Goal: Task Accomplishment & Management: Use online tool/utility

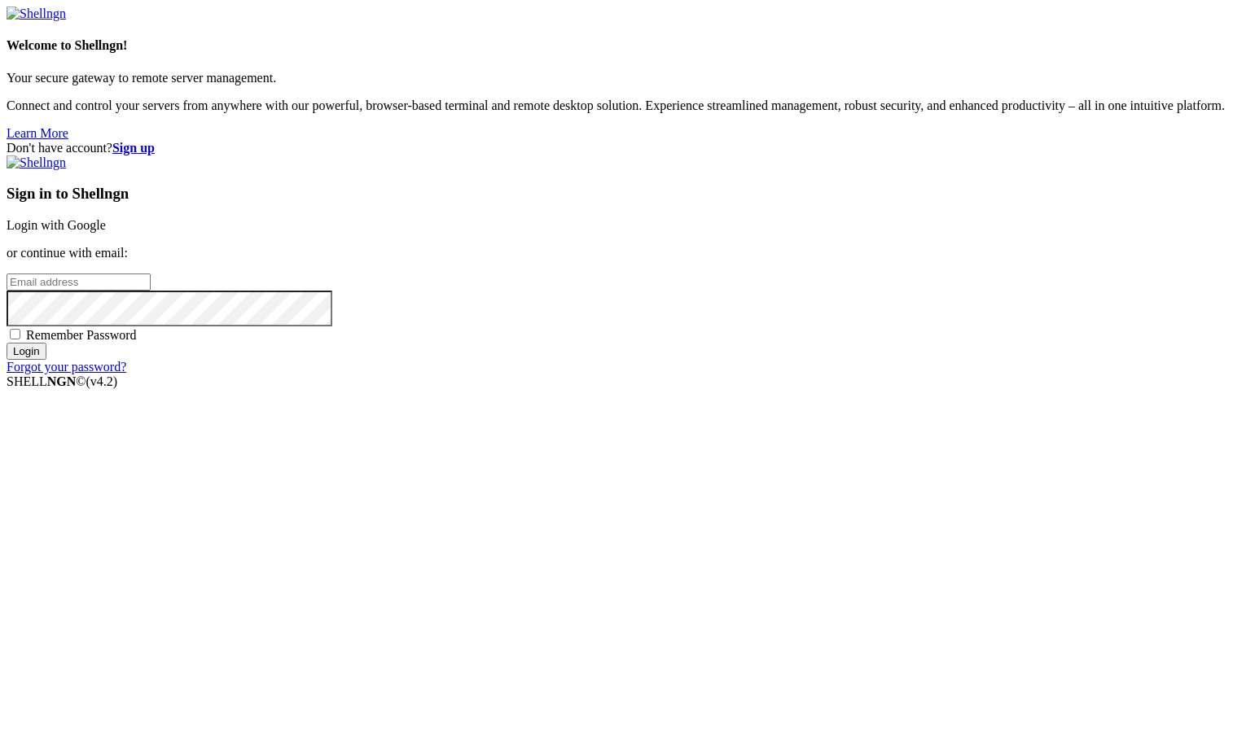
click at [106, 232] on link "Login with Google" at bounding box center [56, 225] width 99 height 14
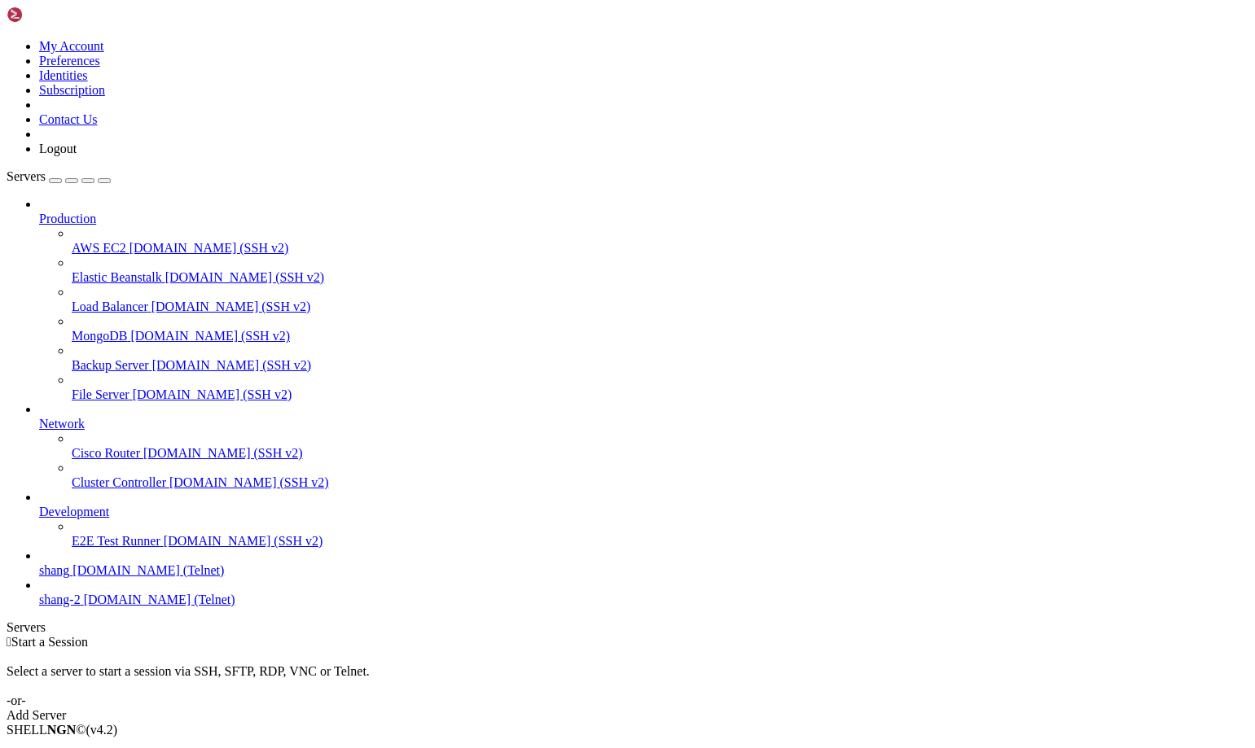
click at [142, 577] on span "[DOMAIN_NAME] (Telnet)" at bounding box center [147, 571] width 151 height 14
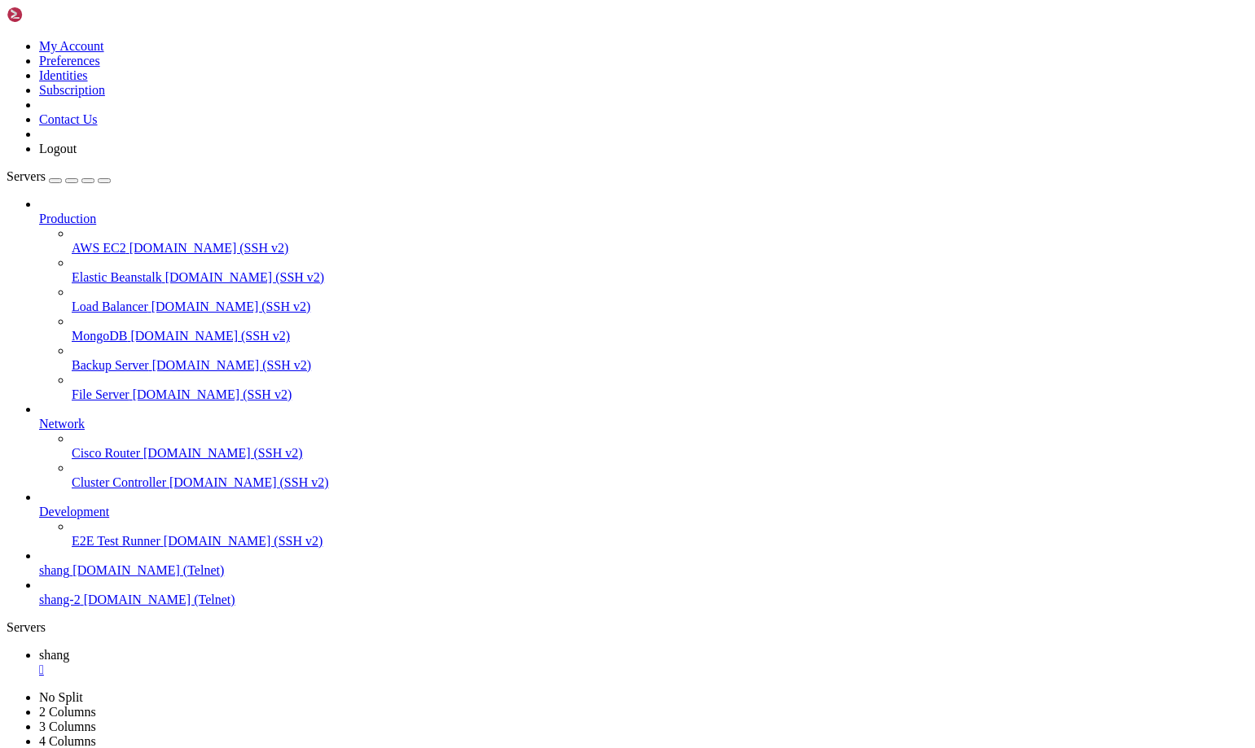
scroll to position [3115, 0]
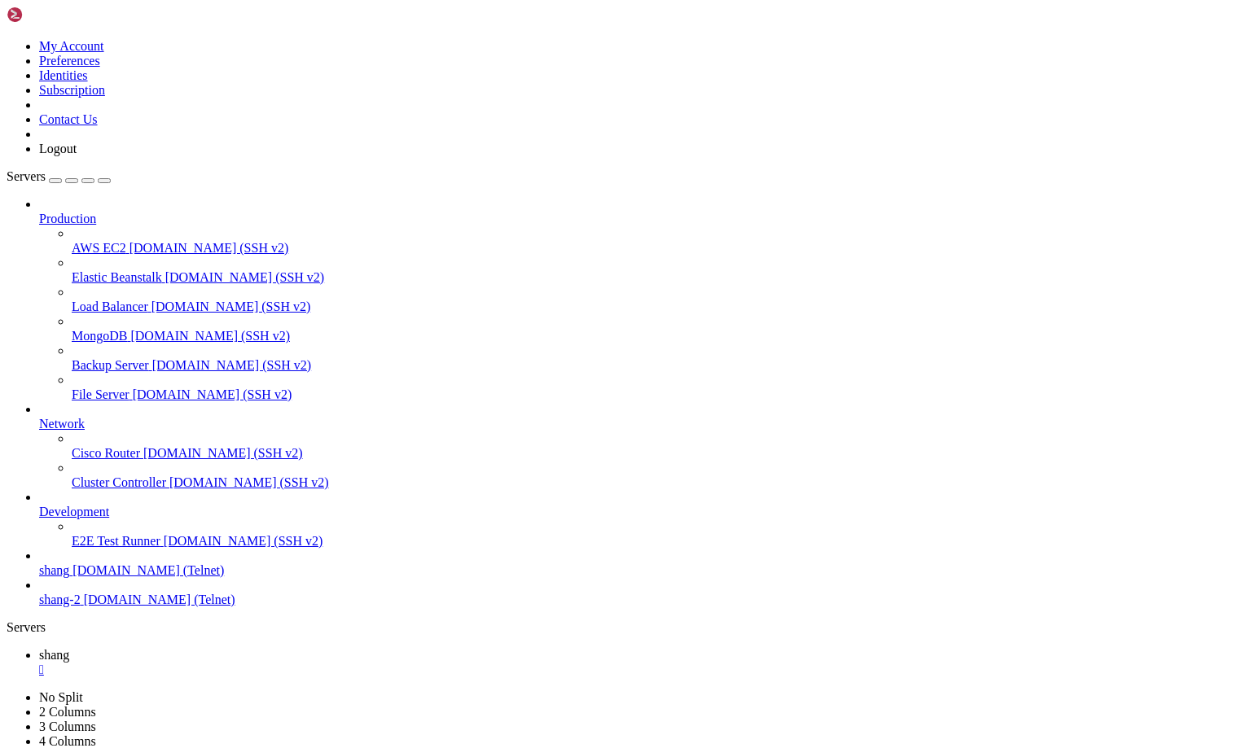
click at [7, 691] on icon at bounding box center [7, 691] width 0 height 0
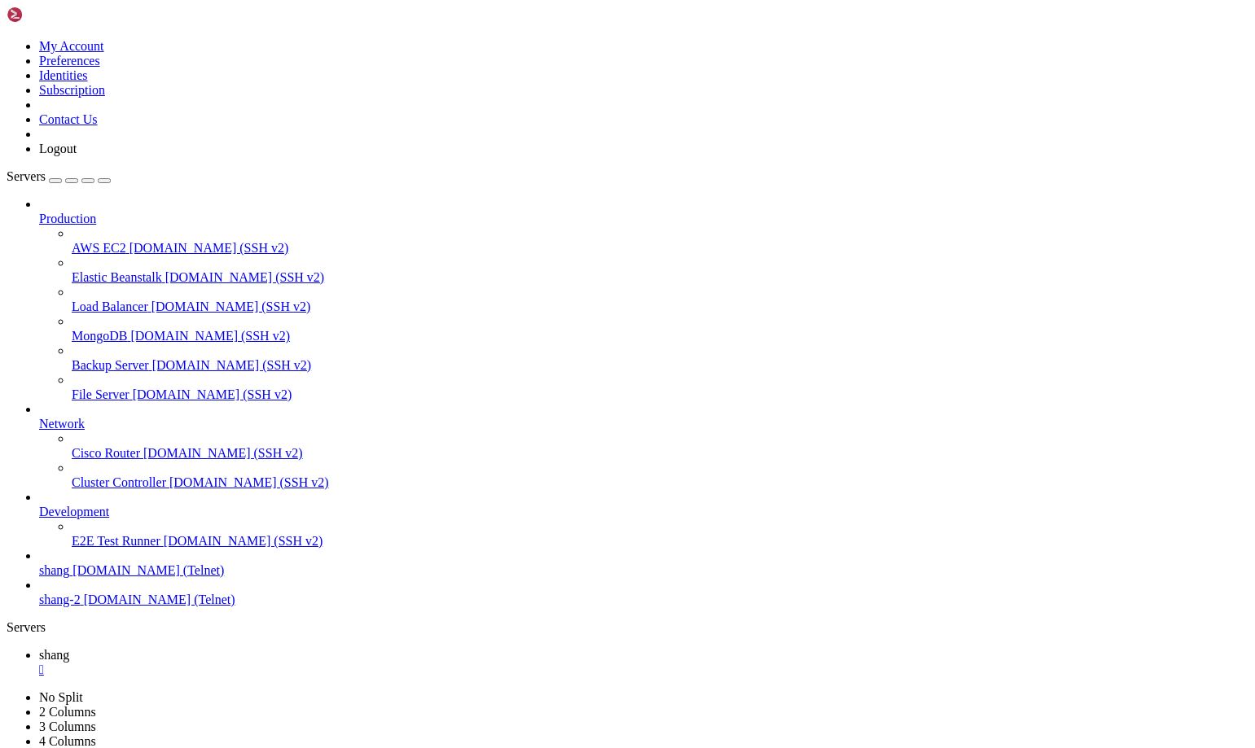
click at [96, 705] on link "2 Columns" at bounding box center [67, 712] width 57 height 14
click at [7, 691] on icon at bounding box center [7, 691] width 0 height 0
click at [83, 691] on link "No Split" at bounding box center [61, 698] width 44 height 14
click at [129, 241] on span "[DOMAIN_NAME] (SSH v2)" at bounding box center [209, 248] width 160 height 14
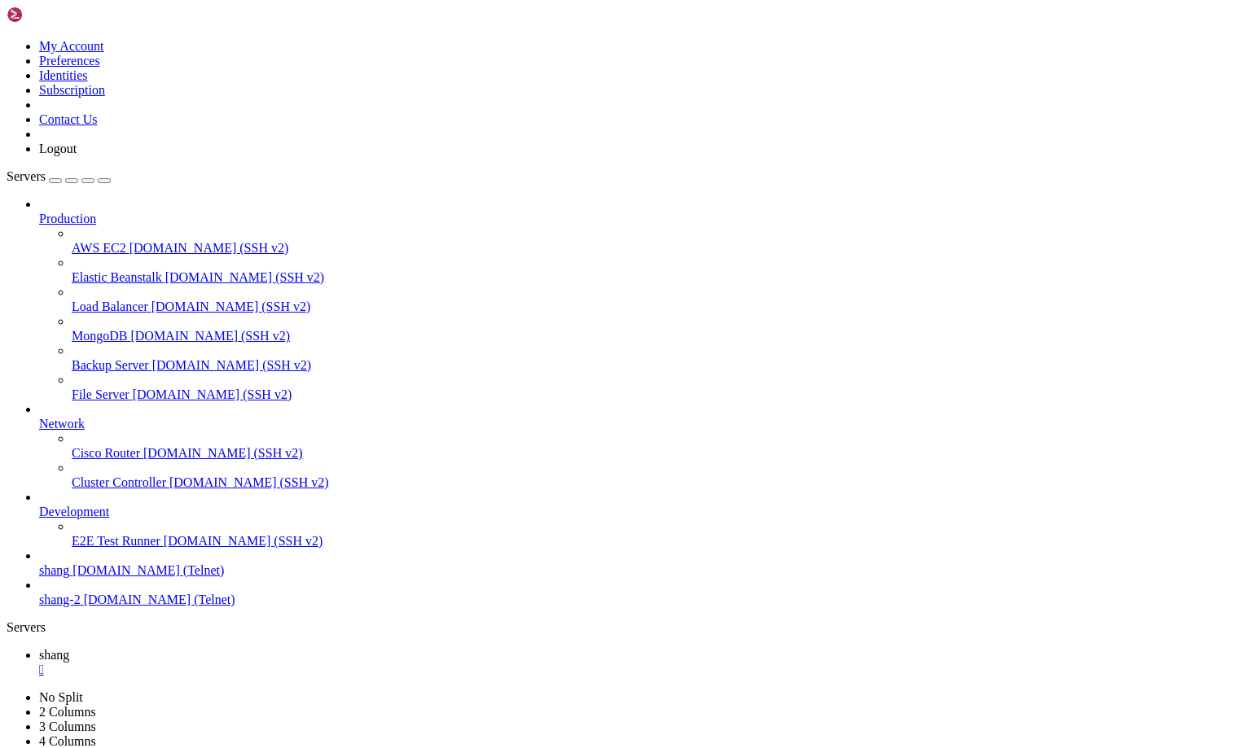
click at [129, 241] on span "[DOMAIN_NAME] (SSH v2)" at bounding box center [209, 248] width 160 height 14
click at [69, 648] on span "shang" at bounding box center [54, 655] width 30 height 14
drag, startPoint x: 104, startPoint y: 1237, endPoint x: 14, endPoint y: 1234, distance: 90.4
